Goal: Transaction & Acquisition: Subscribe to service/newsletter

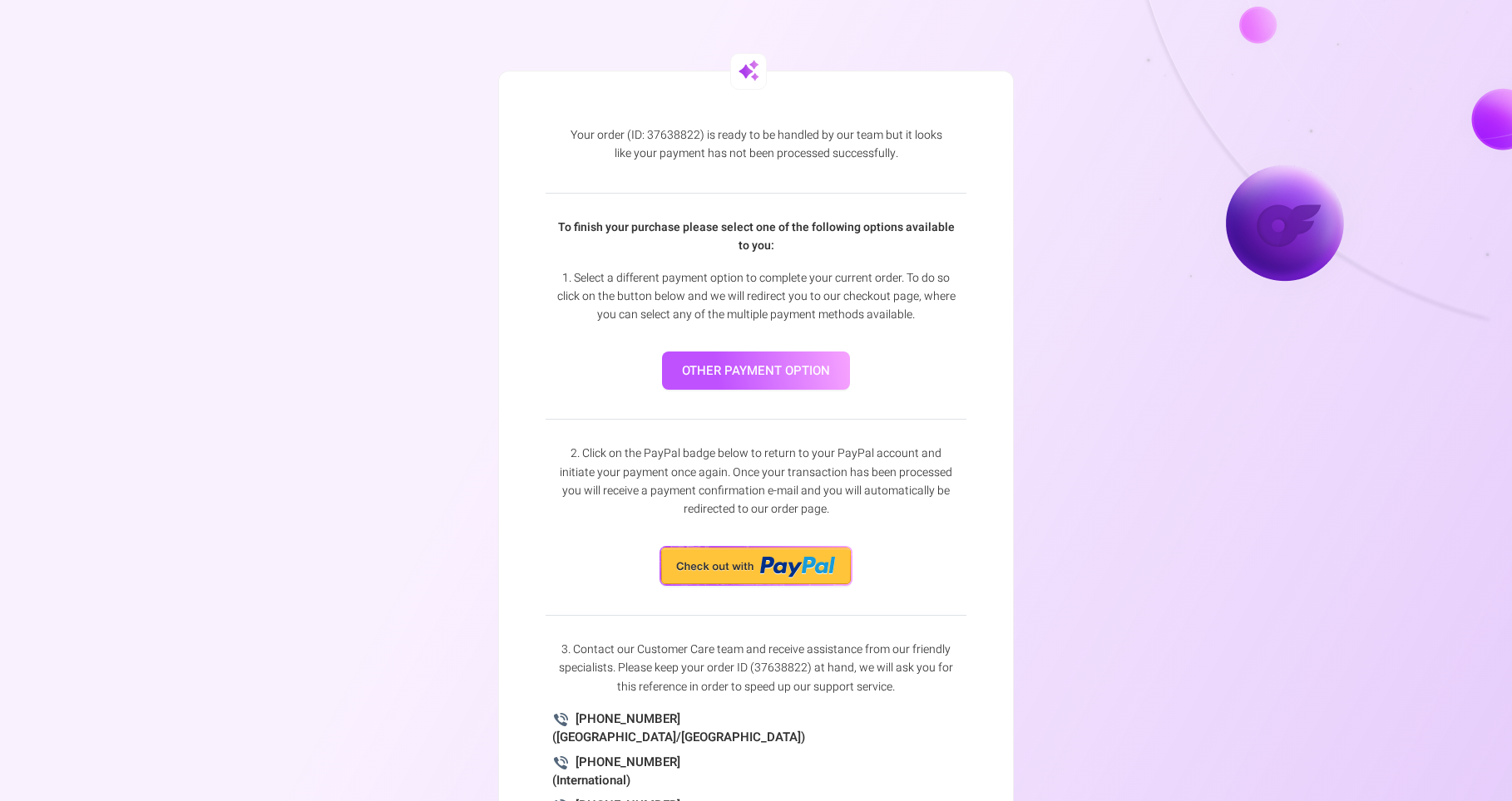
click at [739, 545] on div "2. Click on the PayPal badge below to return to your PayPal account and initiat…" at bounding box center [756, 502] width 421 height 167
click at [727, 560] on img at bounding box center [756, 566] width 193 height 40
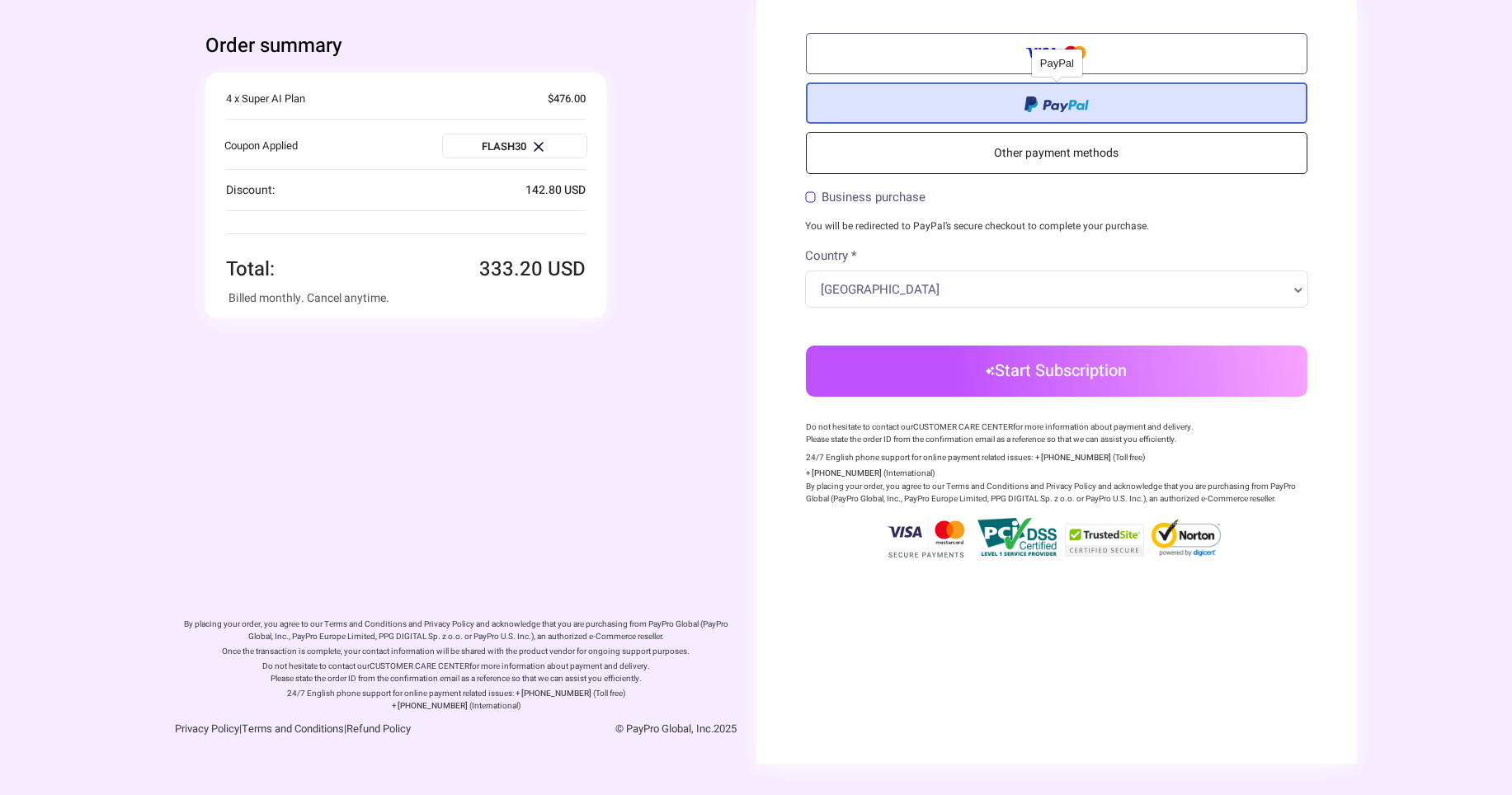
click at [1068, 107] on span at bounding box center [1057, 102] width 65 height 19
click at [0, 0] on input "radio" at bounding box center [0, 0] width 0 height 0
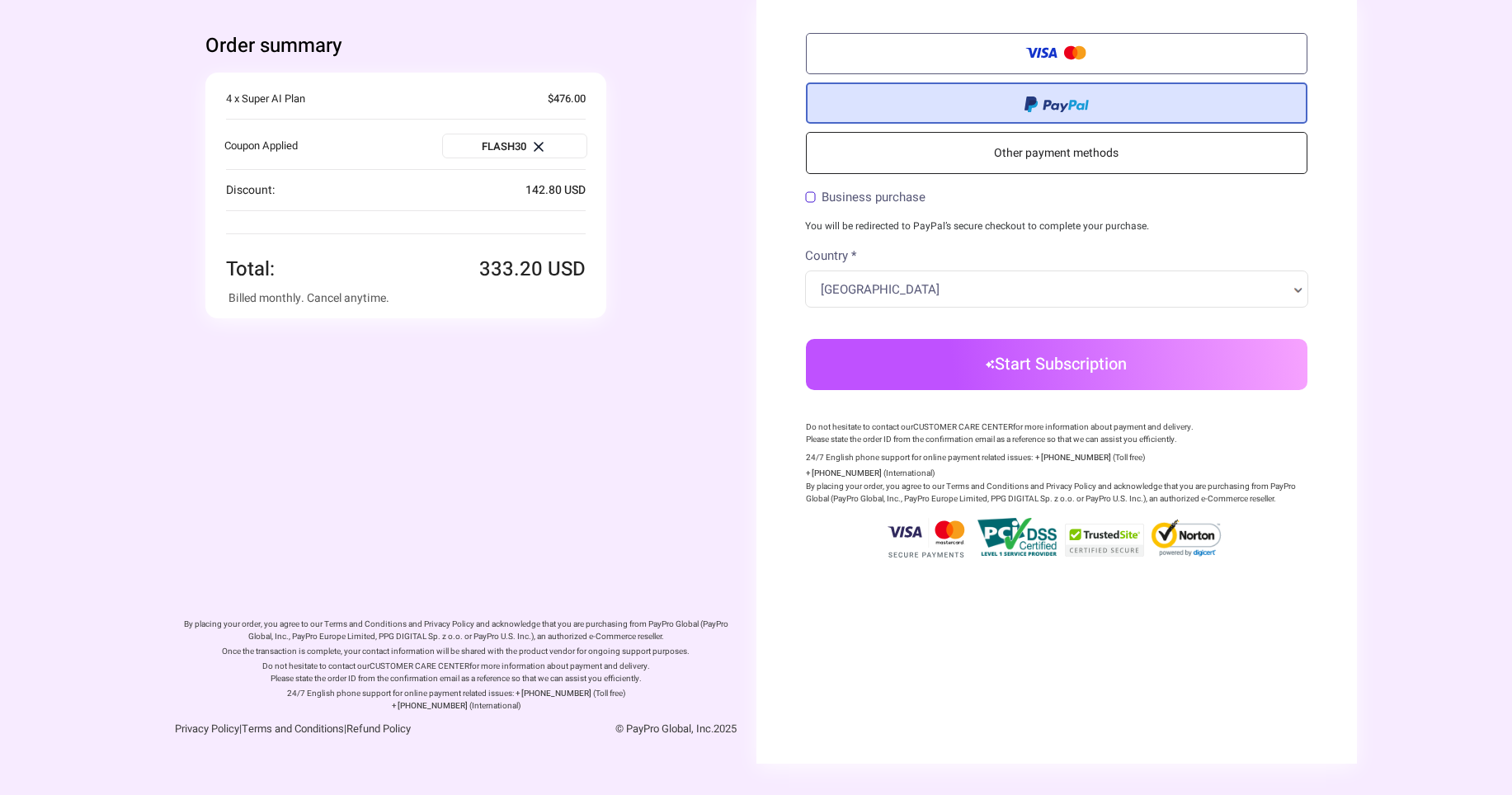
click at [922, 372] on button "Start Subscription" at bounding box center [1056, 365] width 501 height 51
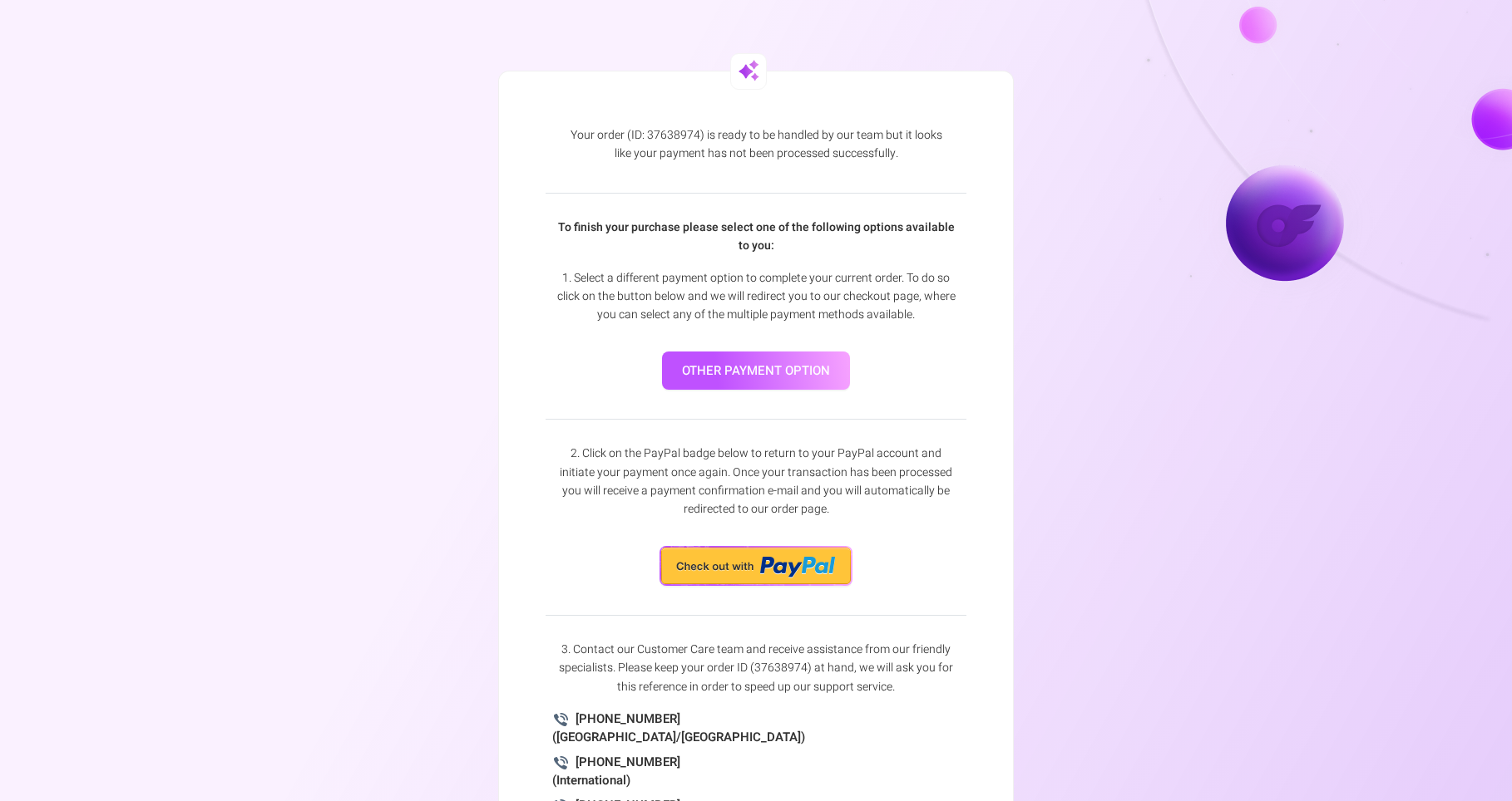
click at [768, 375] on link "other payment option" at bounding box center [756, 371] width 188 height 39
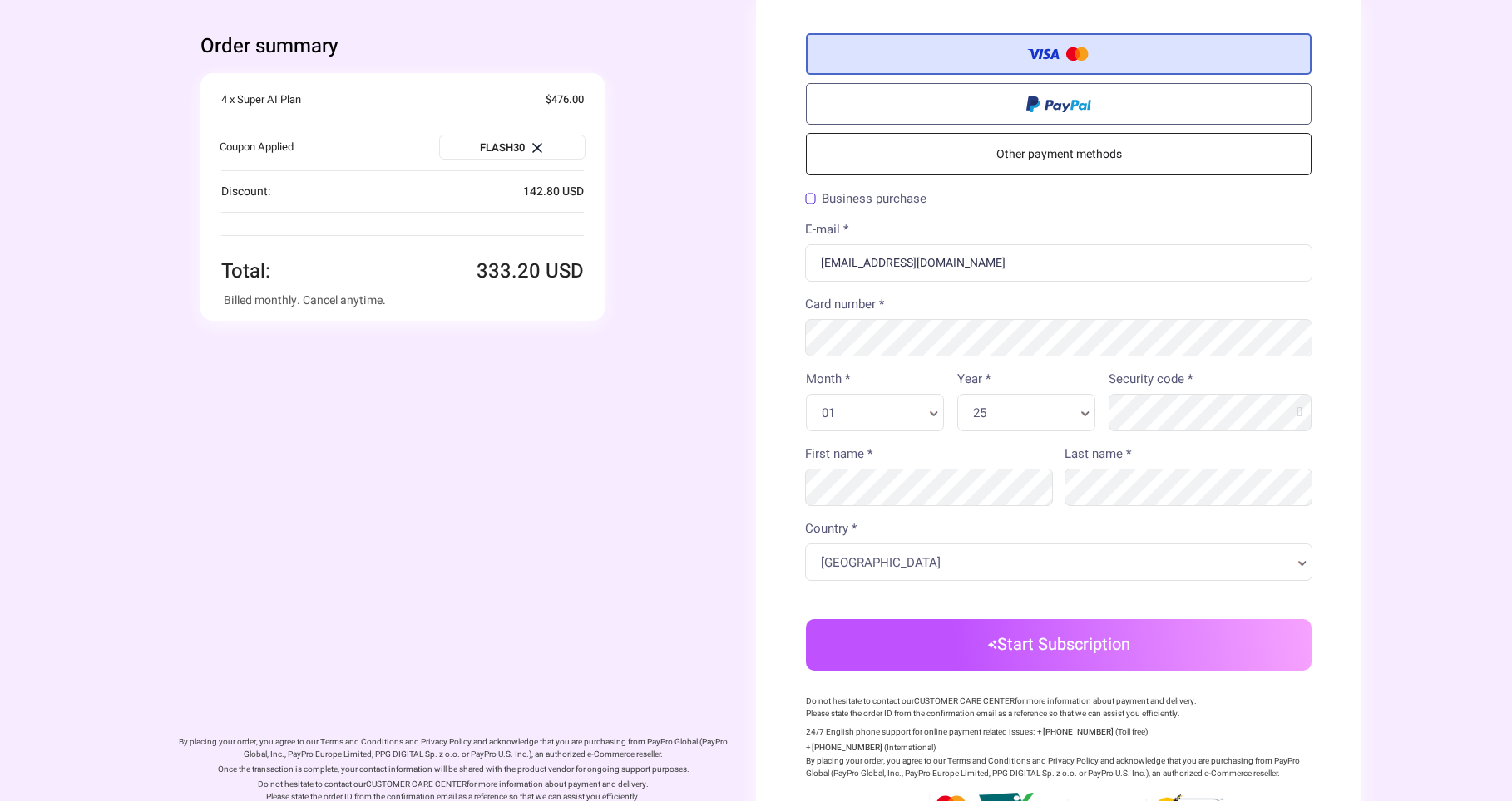
click at [1037, 153] on link "Other payment methods" at bounding box center [1059, 154] width 506 height 42
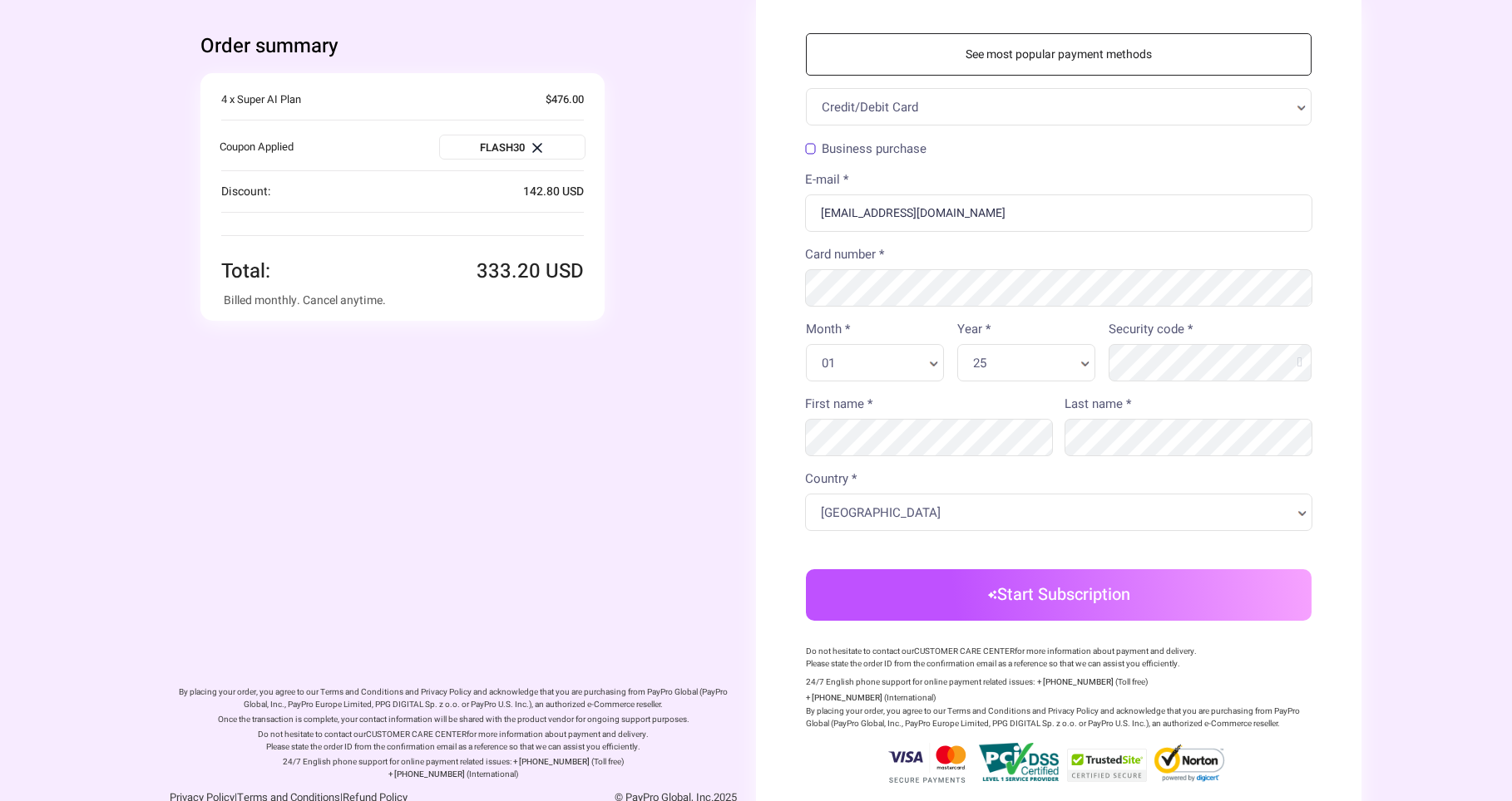
click at [1037, 50] on link "See most popular payment methods" at bounding box center [1059, 54] width 506 height 42
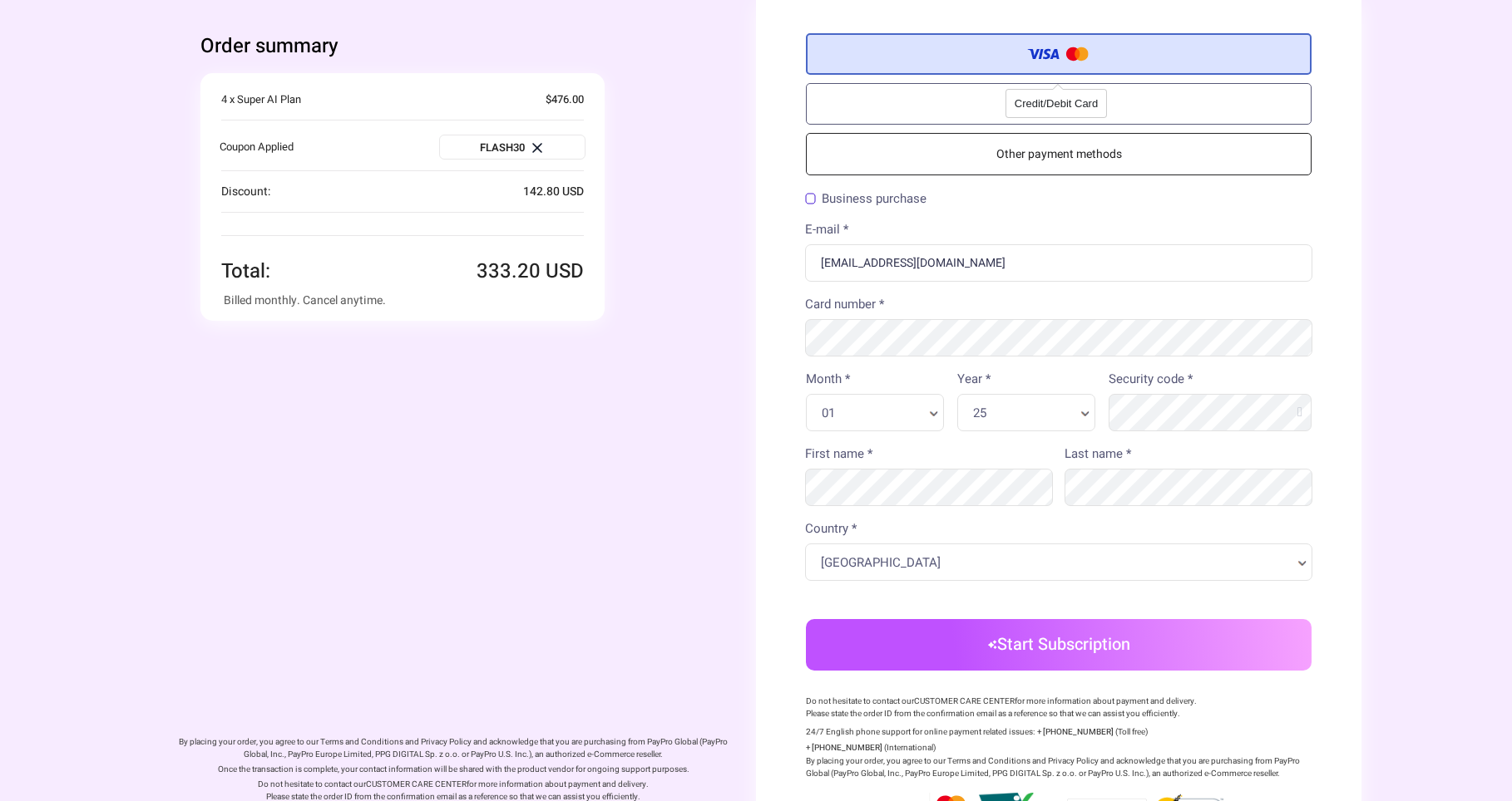
click at [1006, 54] on label "Credit/Debit Card" at bounding box center [1059, 54] width 506 height 41
click at [0, 0] on input "Credit/Debit Card" at bounding box center [0, 0] width 0 height 0
